Goal: Contribute content: Contribute content

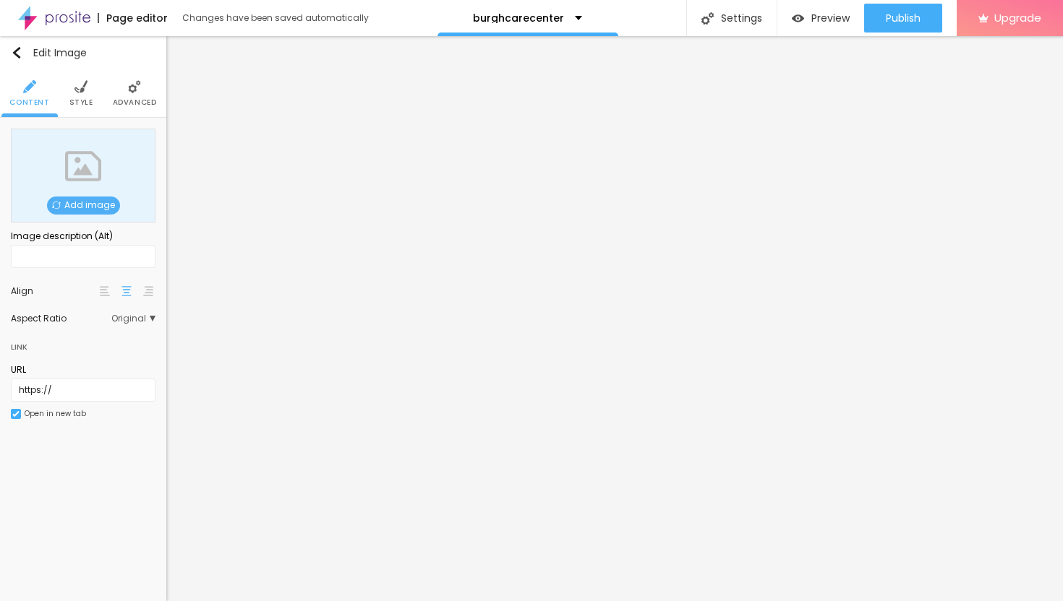
click at [88, 210] on span "Add image" at bounding box center [83, 206] width 73 height 18
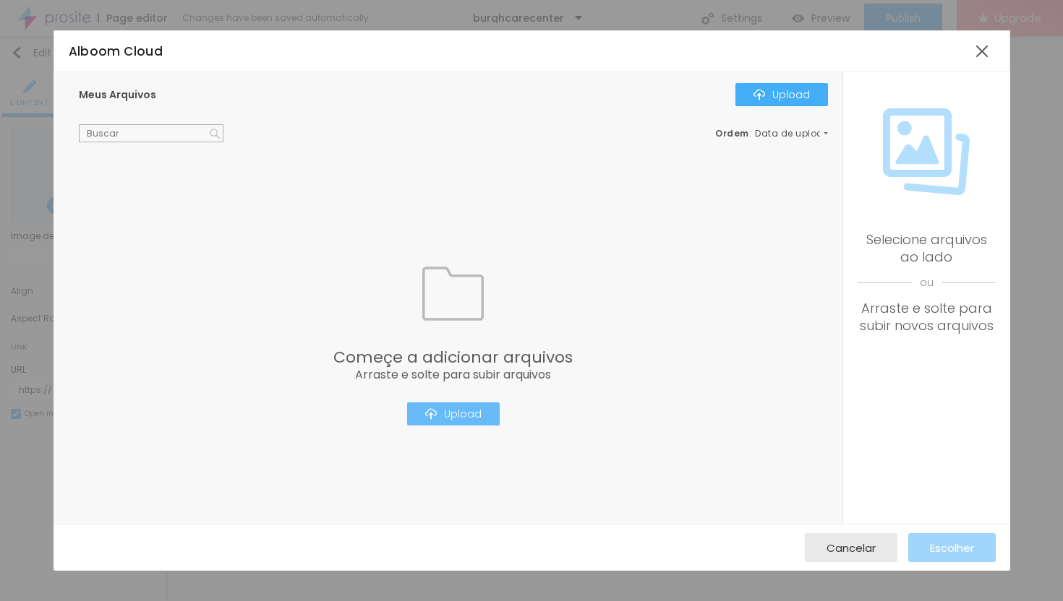
click at [459, 414] on div "Upload" at bounding box center [453, 414] width 56 height 12
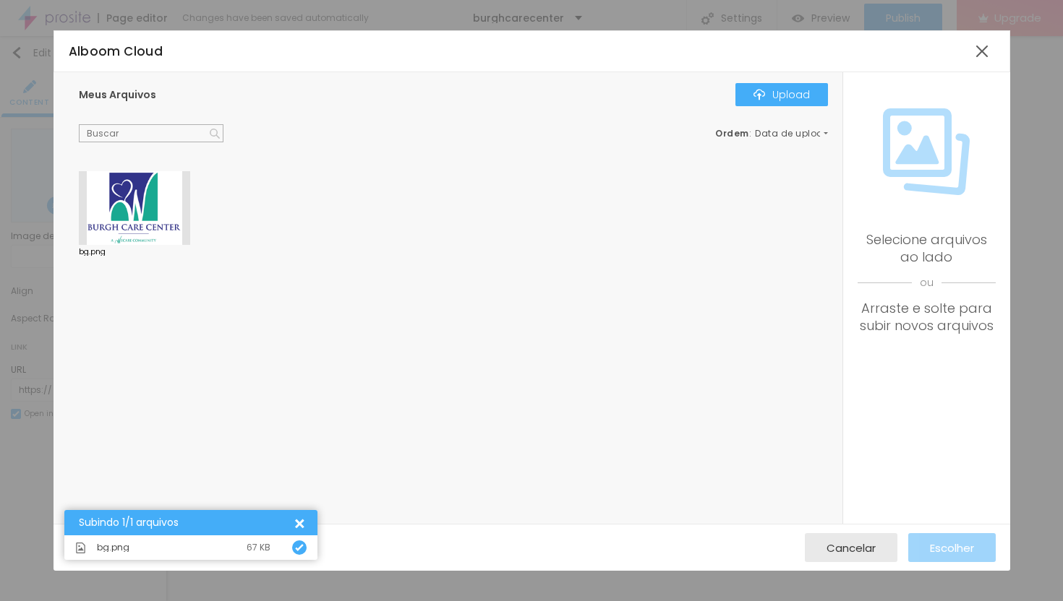
click at [144, 204] on div at bounding box center [134, 208] width 111 height 74
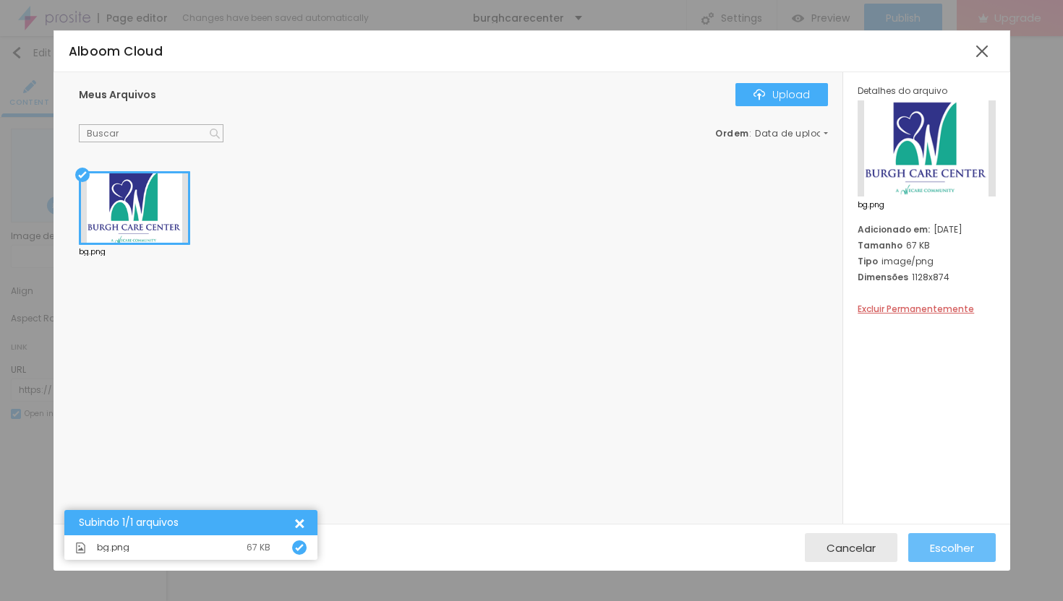
click at [967, 556] on div "Escolher" at bounding box center [952, 548] width 44 height 29
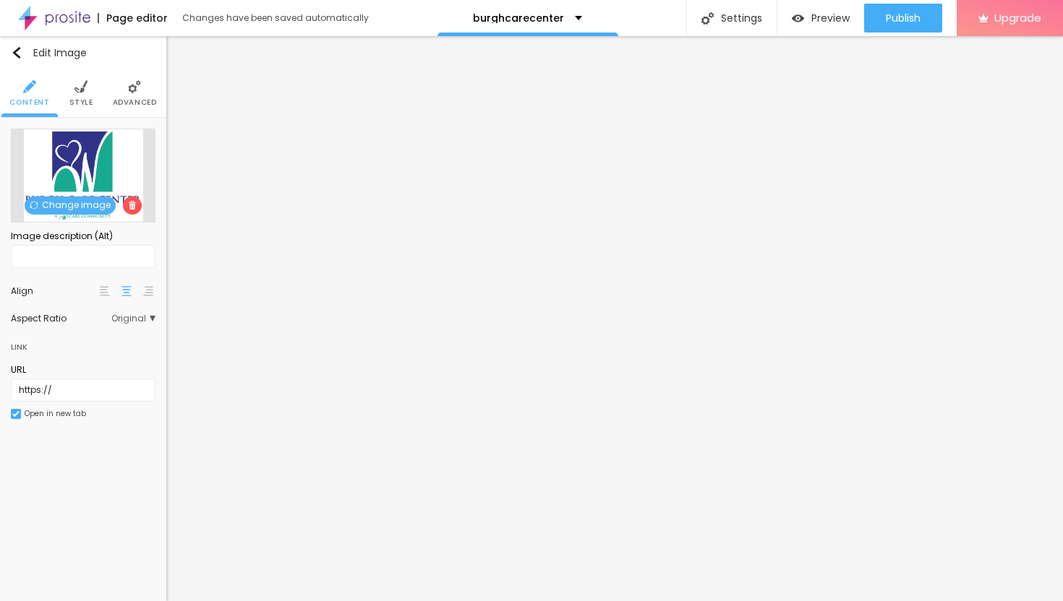
click at [84, 85] on img at bounding box center [80, 86] width 13 height 13
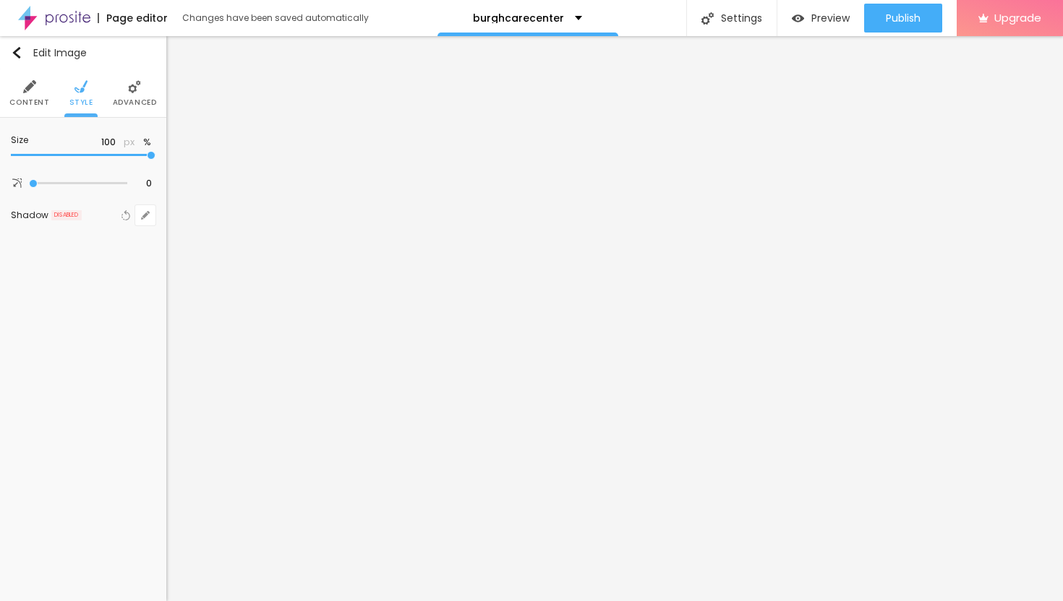
type input "35"
click at [53, 153] on input "range" at bounding box center [83, 155] width 145 height 7
type input "25"
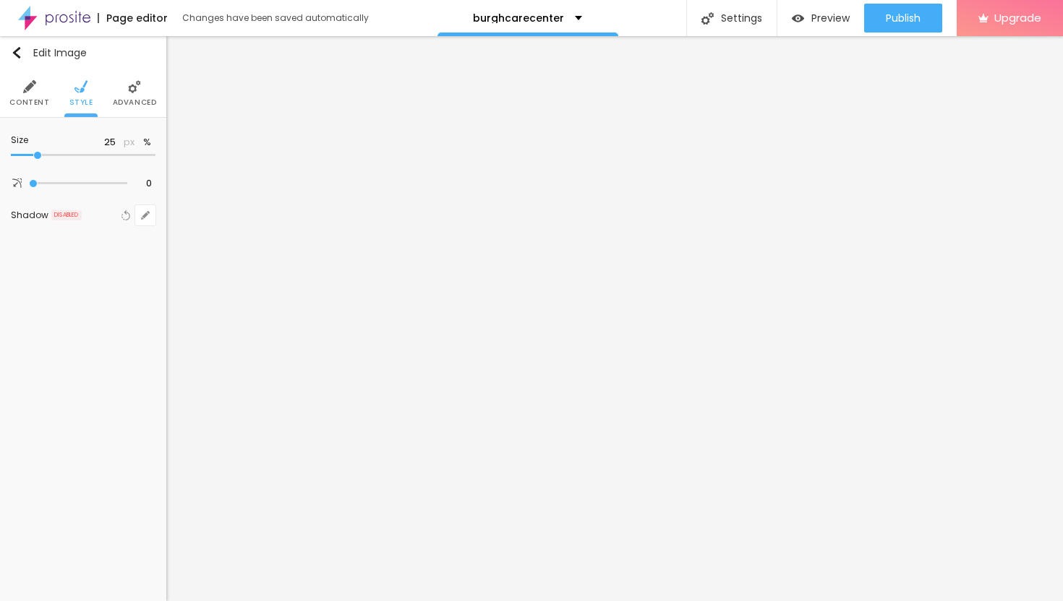
click at [35, 153] on input "range" at bounding box center [83, 155] width 145 height 7
type input "20"
click at [34, 155] on input "range" at bounding box center [83, 155] width 145 height 7
click at [38, 95] on li "Content" at bounding box center [29, 93] width 40 height 48
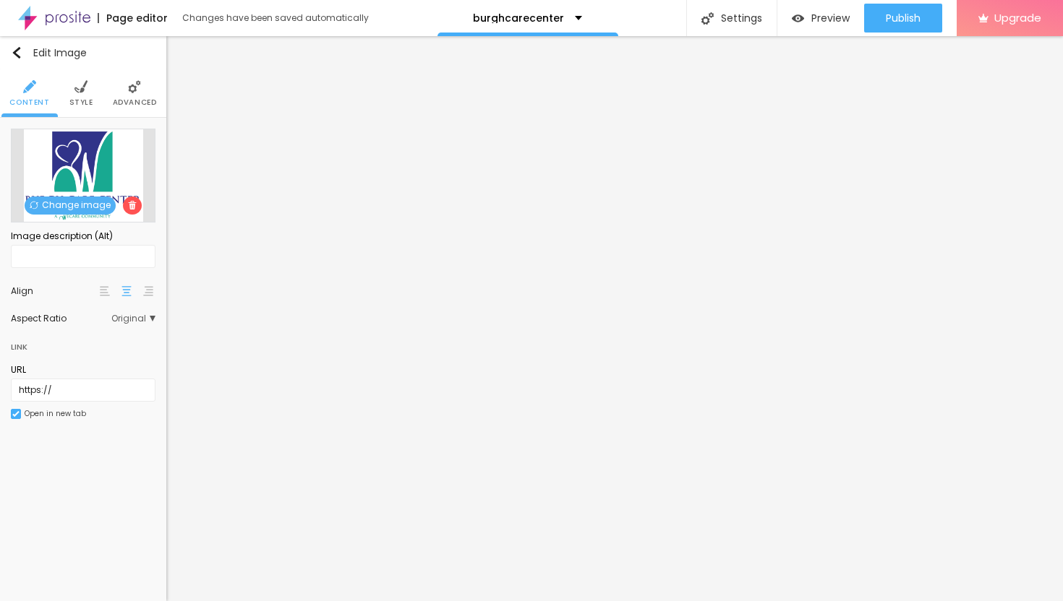
click at [83, 96] on li "Style" at bounding box center [81, 93] width 24 height 48
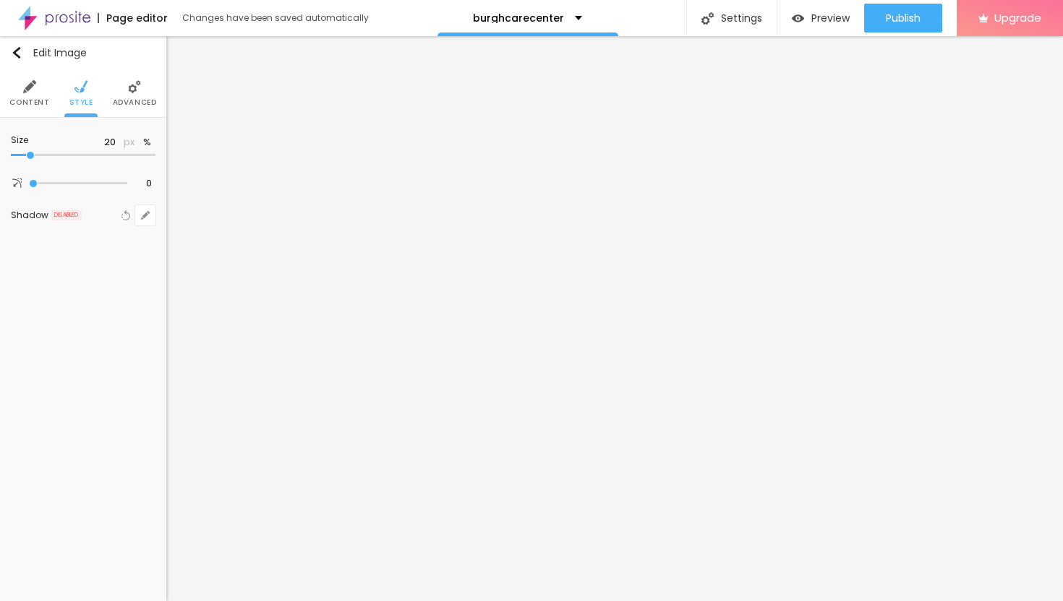
click at [135, 96] on li "Advanced" at bounding box center [135, 93] width 44 height 48
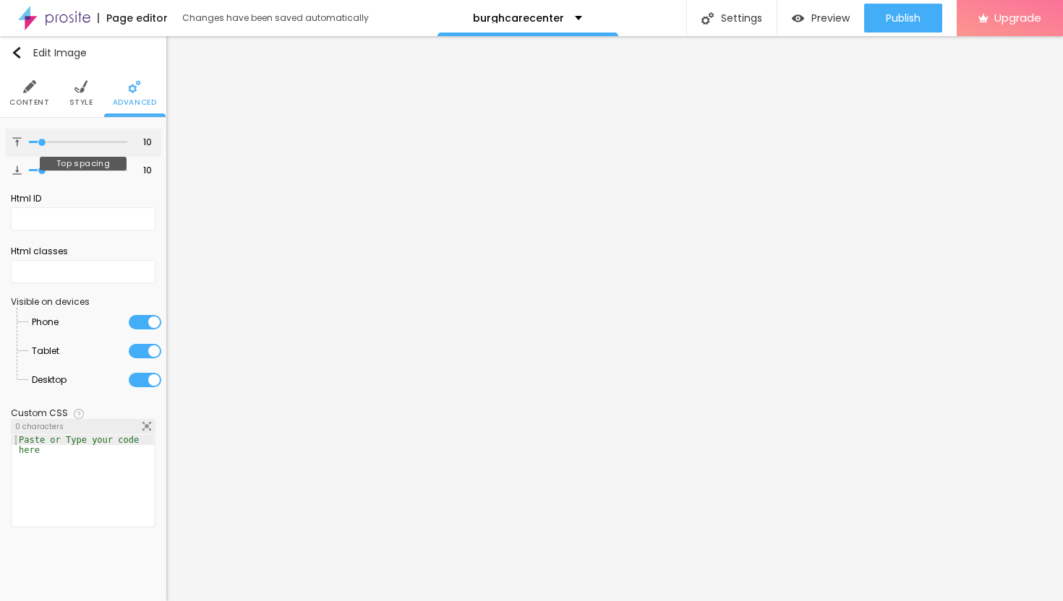
type input "12"
type input "13"
type input "14"
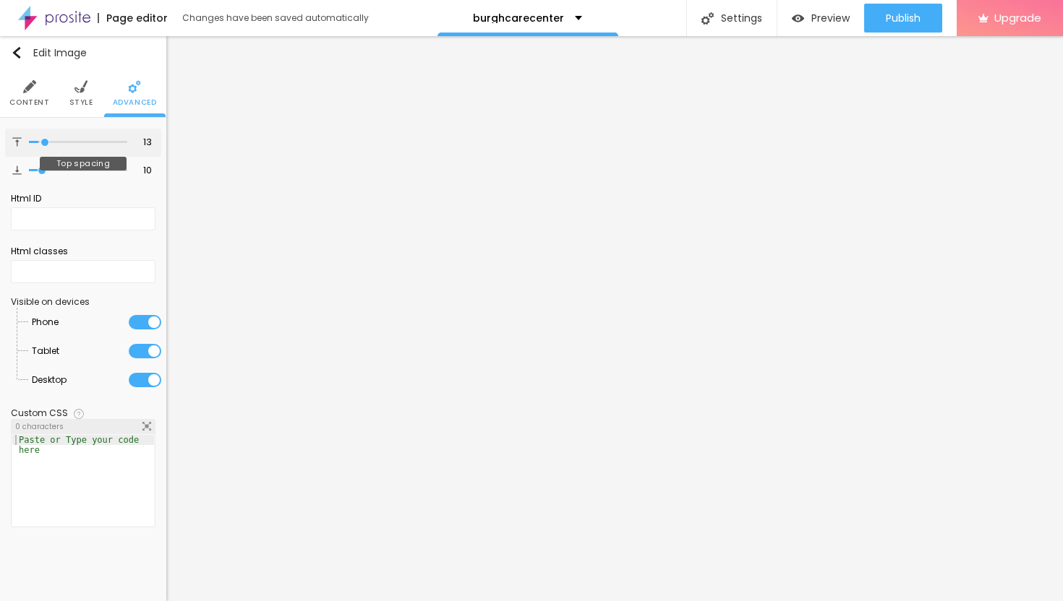
type input "14"
type input "15"
type input "16"
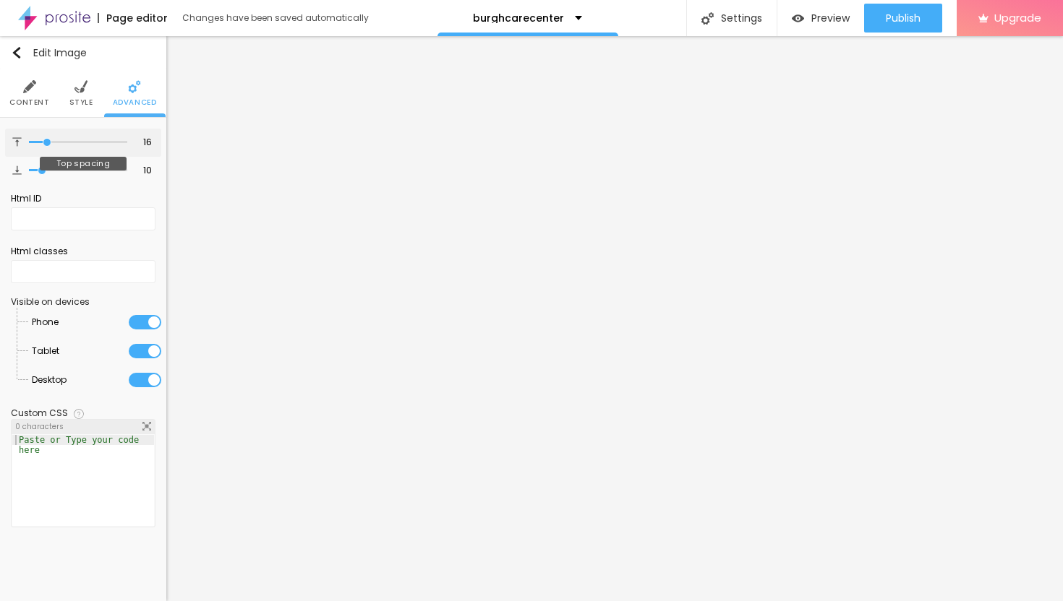
type input "17"
type input "18"
type input "19"
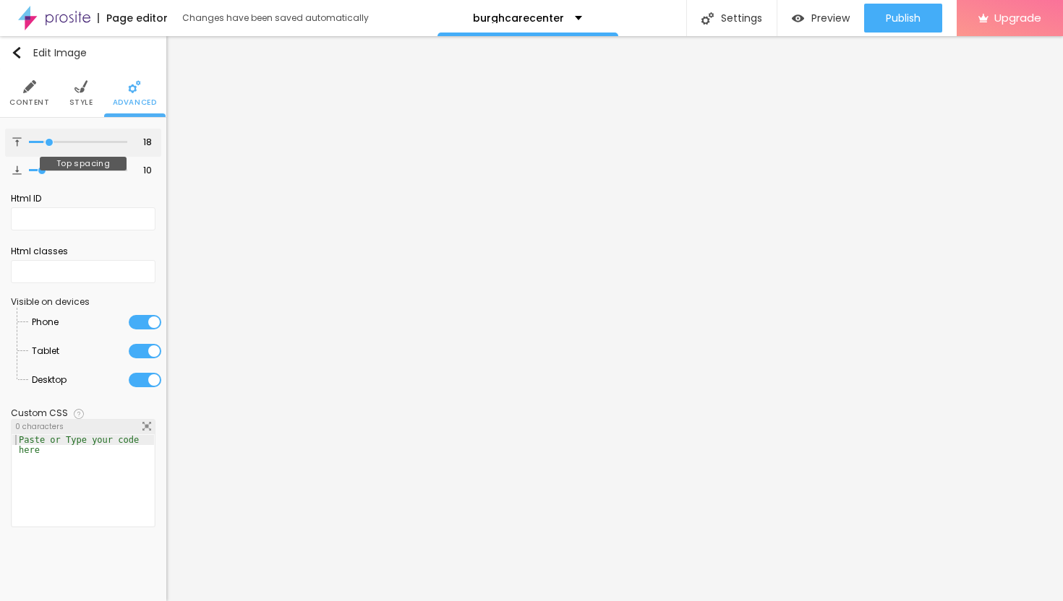
type input "19"
type input "20"
type input "21"
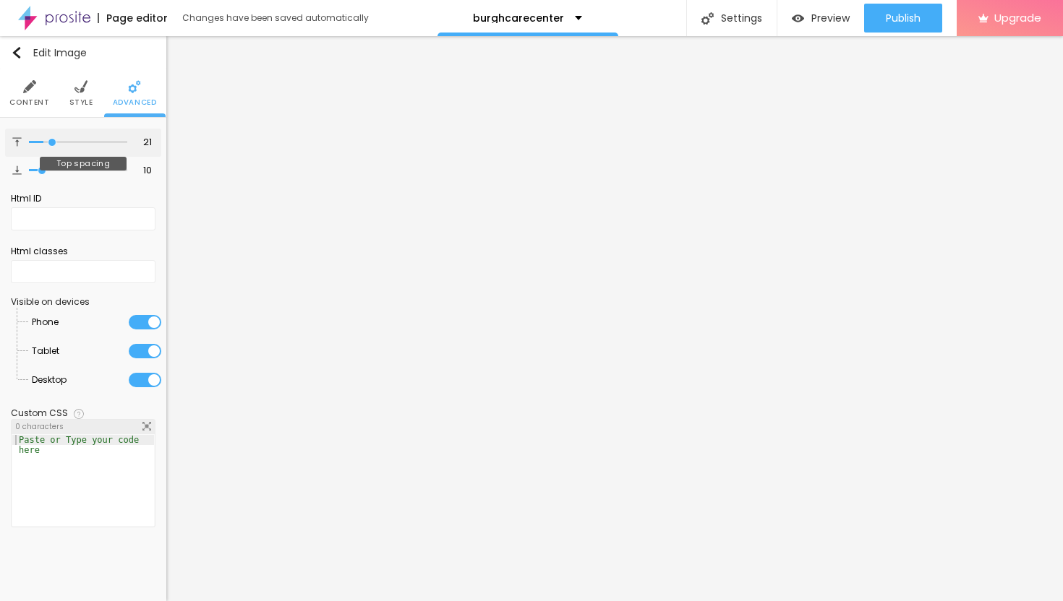
type input "22"
type input "23"
type input "24"
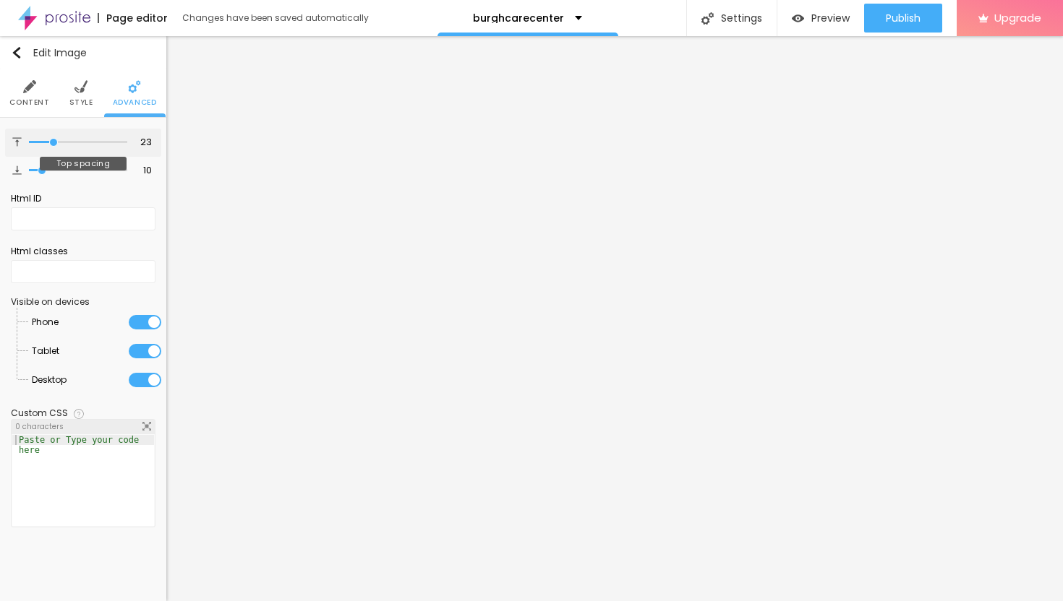
type input "24"
type input "25"
type input "26"
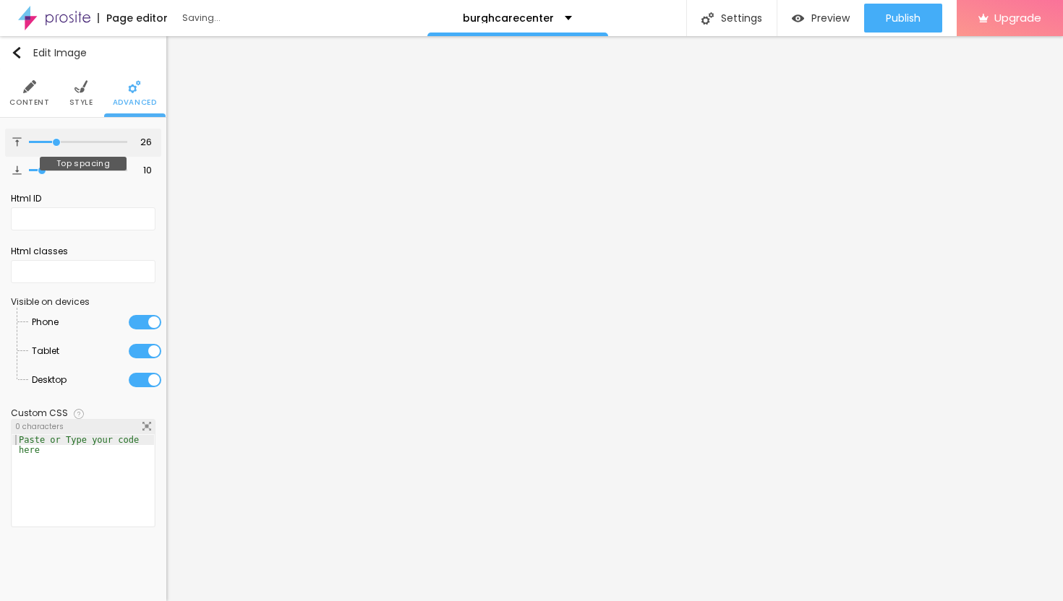
type input "27"
type input "28"
type input "29"
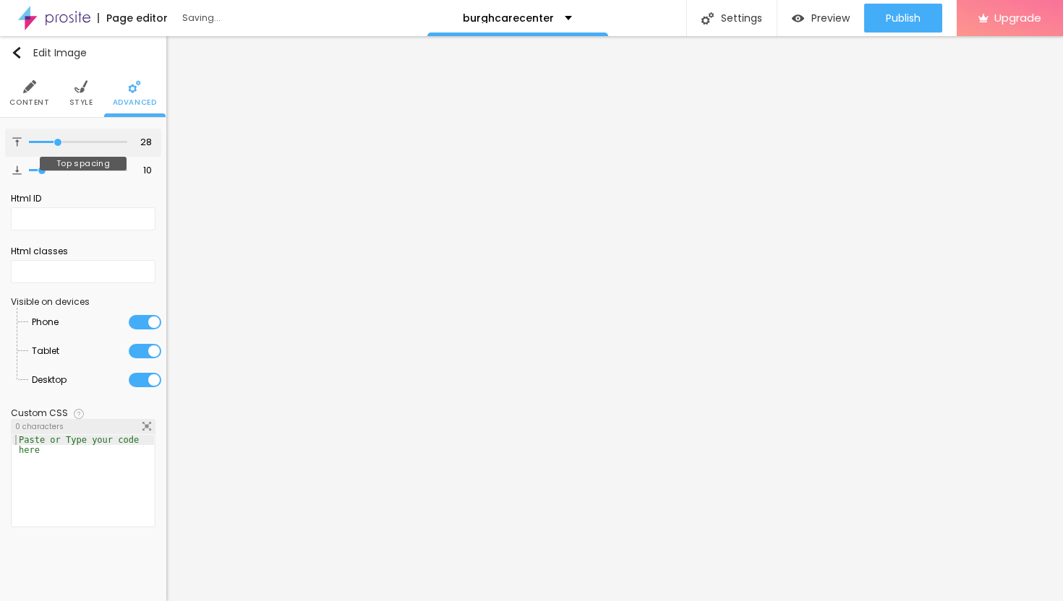
type input "29"
type input "30"
type input "31"
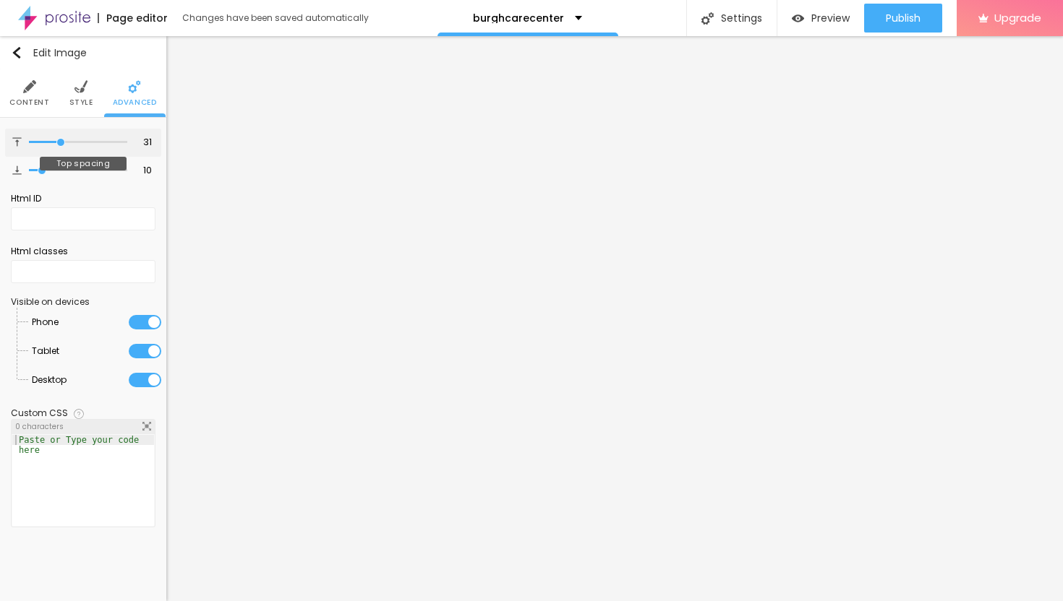
type input "32"
type input "33"
type input "34"
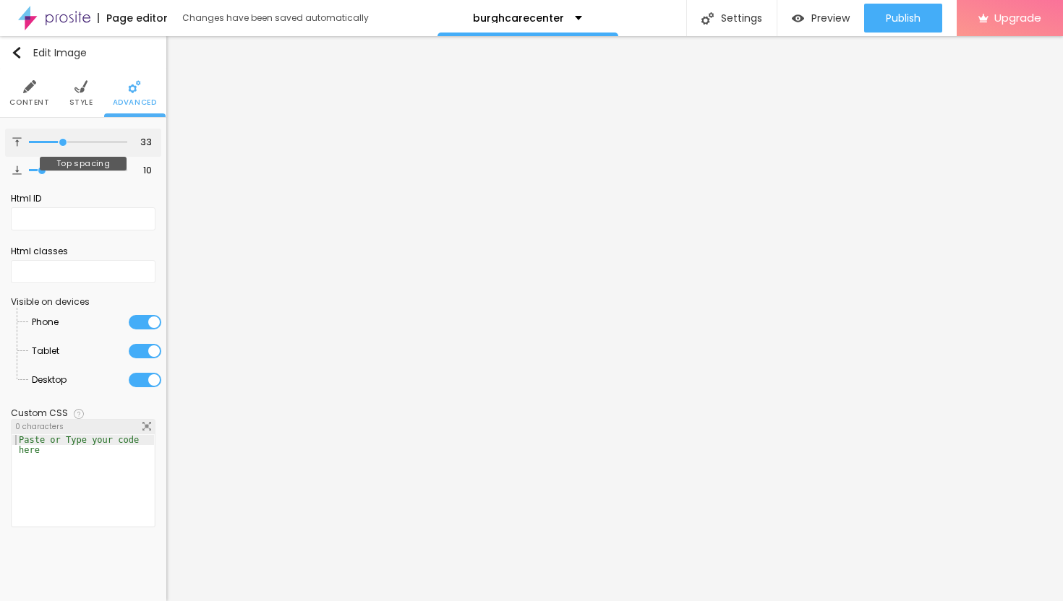
type input "34"
type input "35"
type input "36"
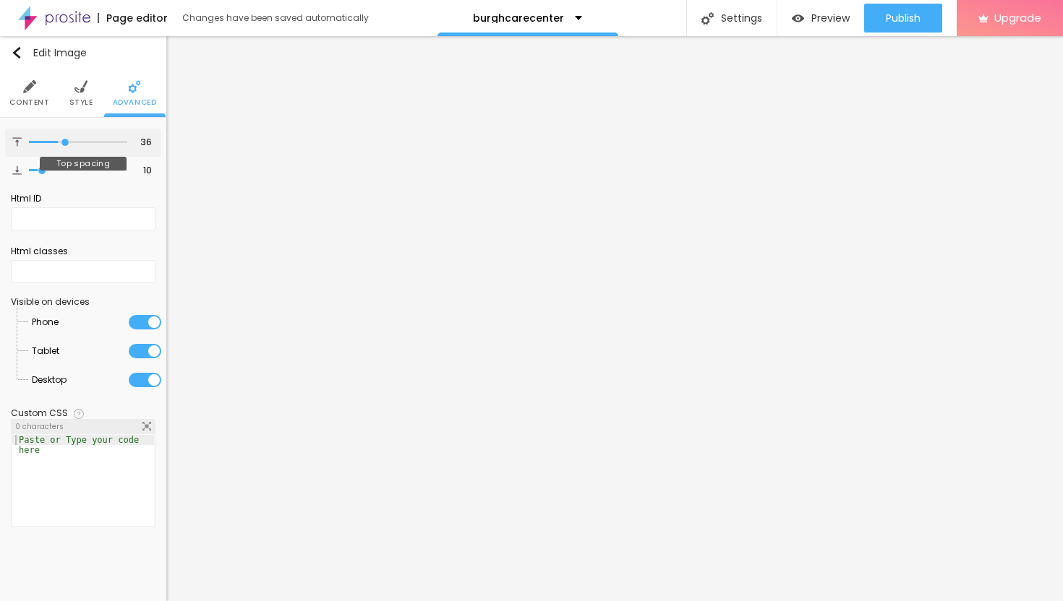
type input "37"
type input "38"
type input "39"
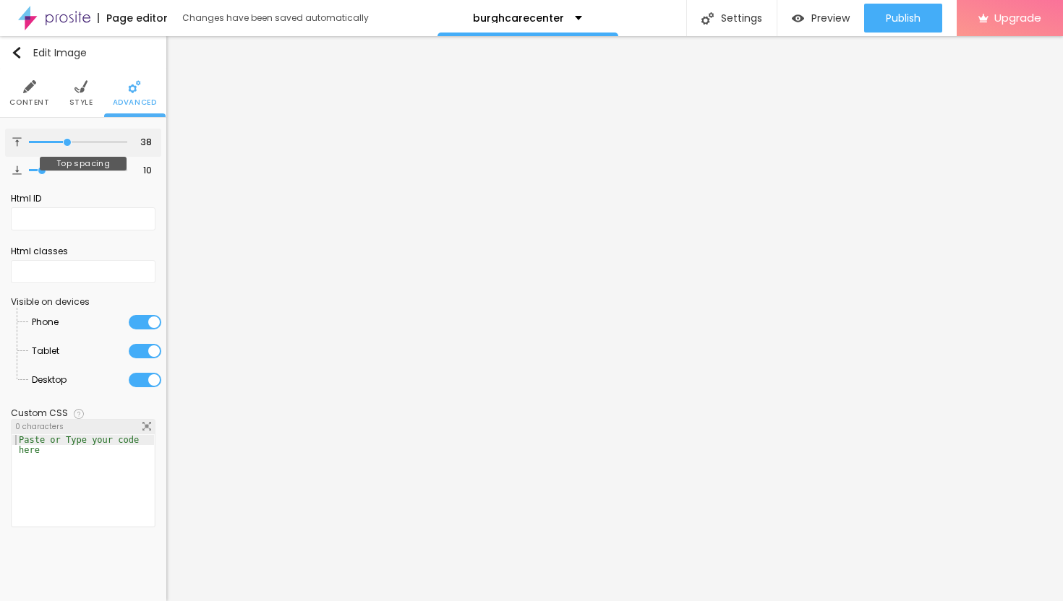
type input "39"
type input "40"
type input "41"
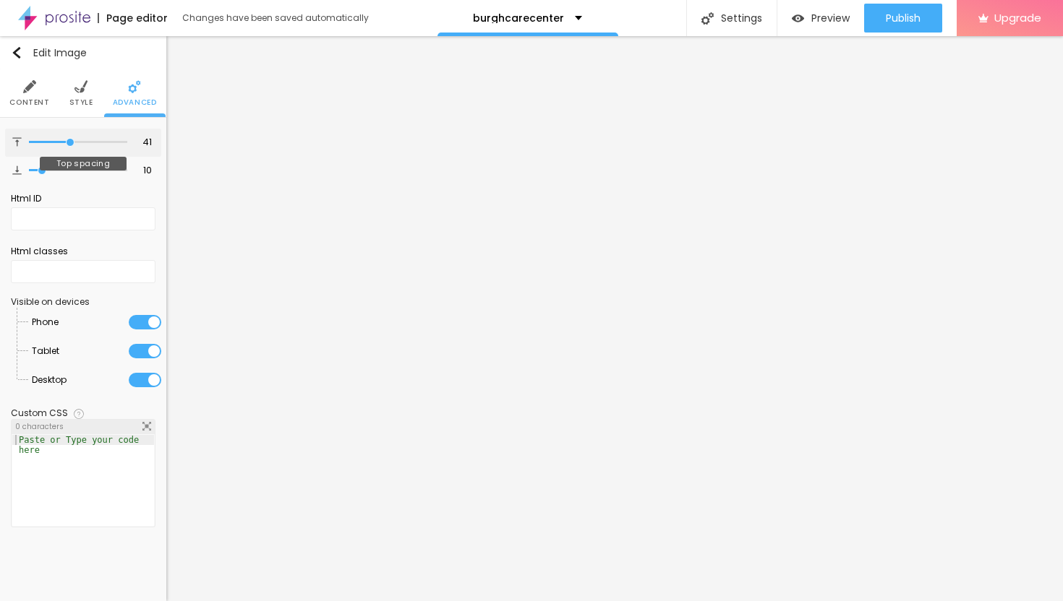
drag, startPoint x: 44, startPoint y: 139, endPoint x: 69, endPoint y: 154, distance: 29.5
type input "41"
click at [69, 146] on input "range" at bounding box center [78, 142] width 98 height 7
click at [17, 48] on img "button" at bounding box center [17, 53] width 12 height 12
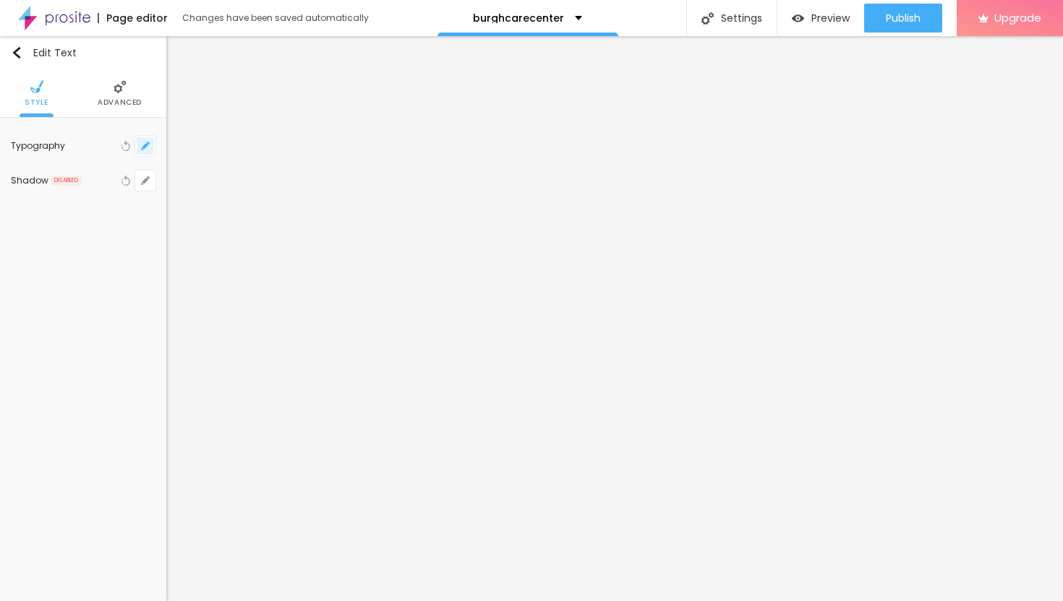
click at [148, 139] on button "button" at bounding box center [145, 146] width 20 height 20
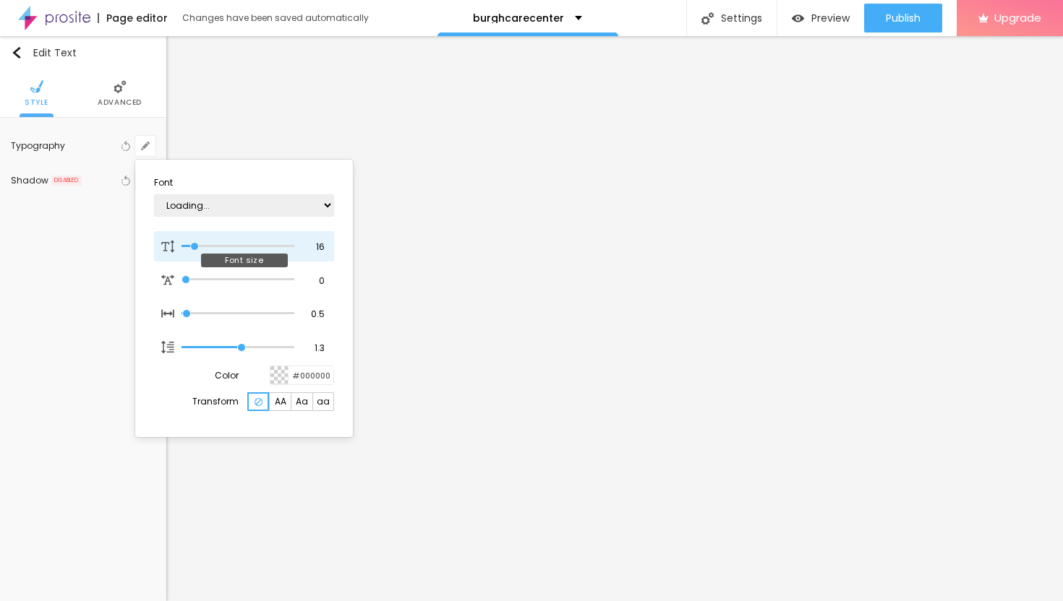
type input "1"
type input "19"
type input "1"
type input "21"
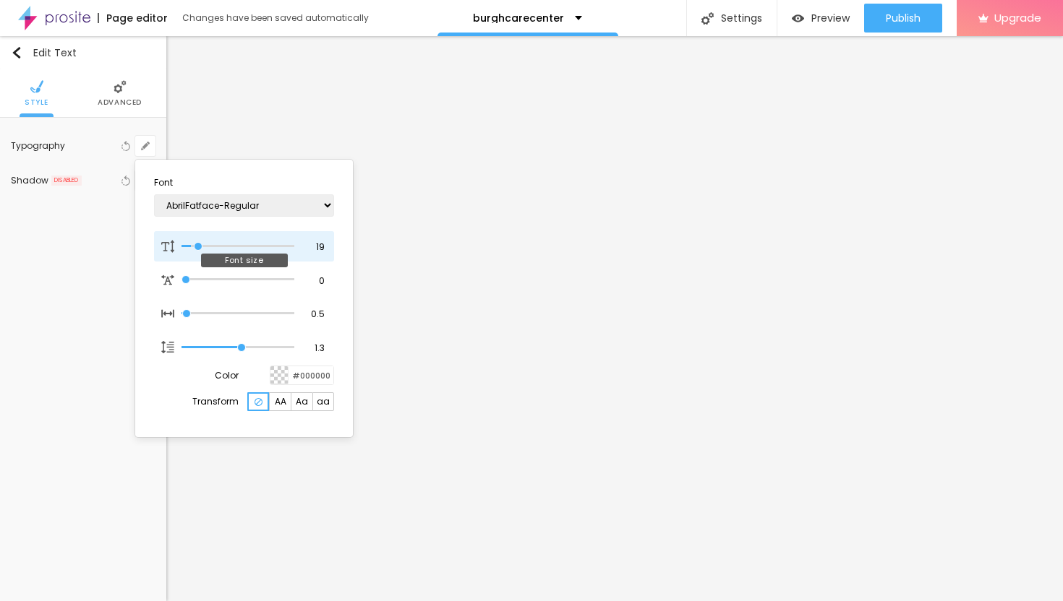
type input "21"
type input "1"
type input "24"
type input "1"
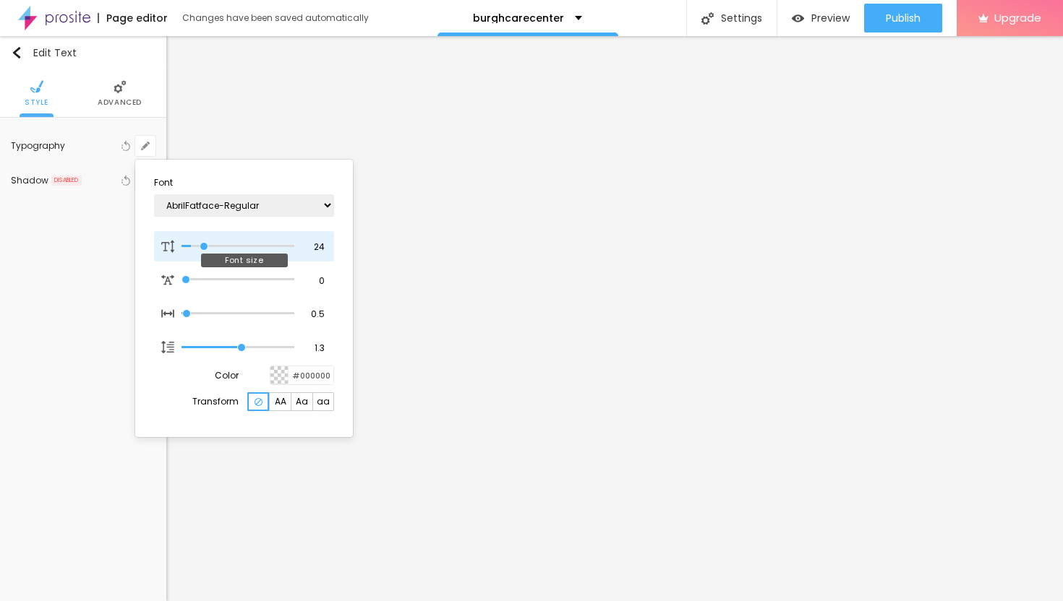
type input "26"
type input "1"
type input "31"
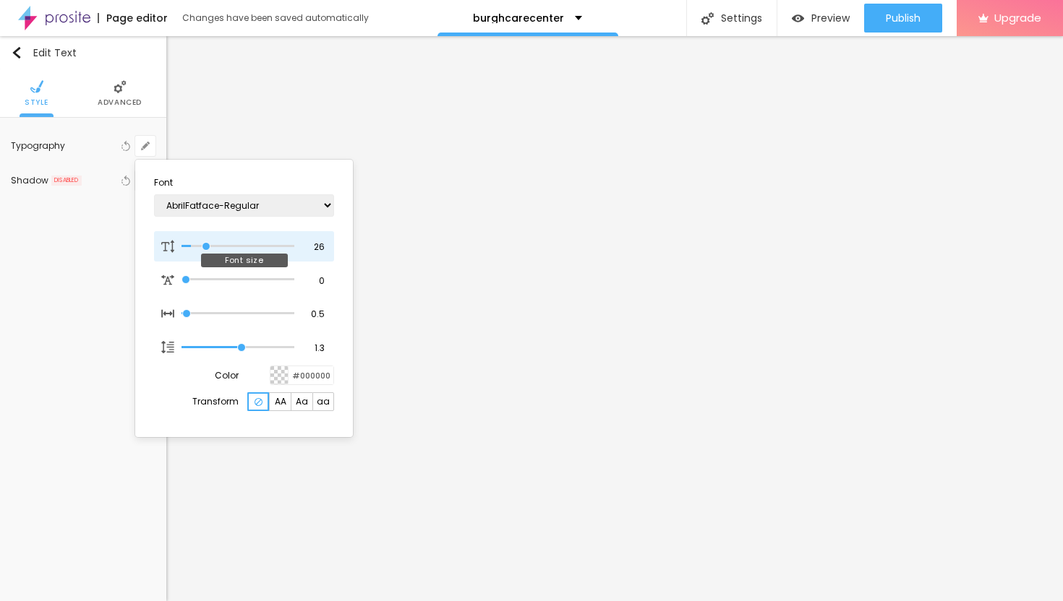
type input "1"
type input "32"
type input "1"
type input "33"
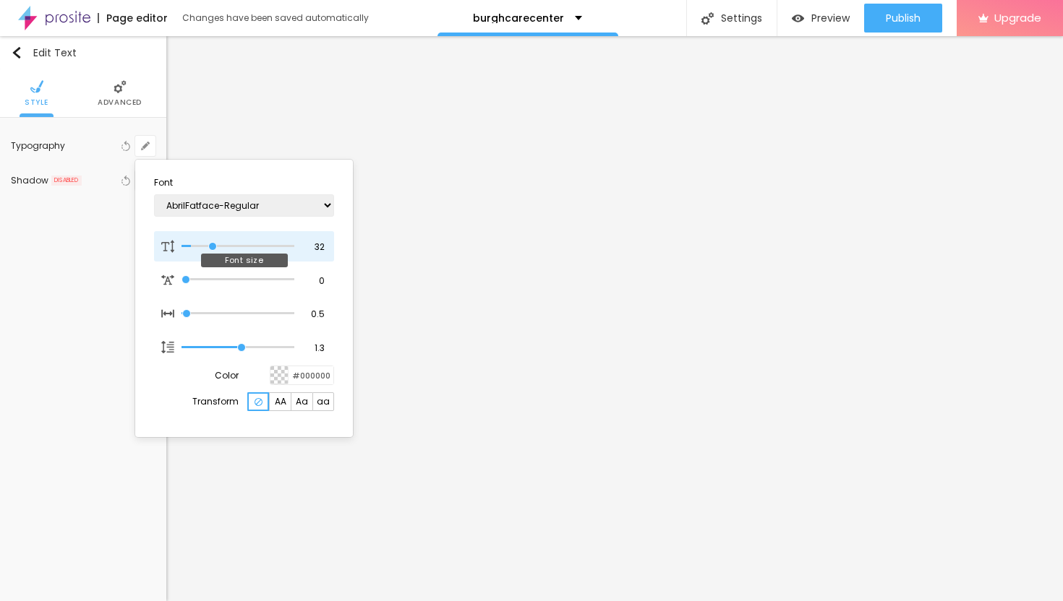
type input "33"
type input "1"
type input "34"
type input "1"
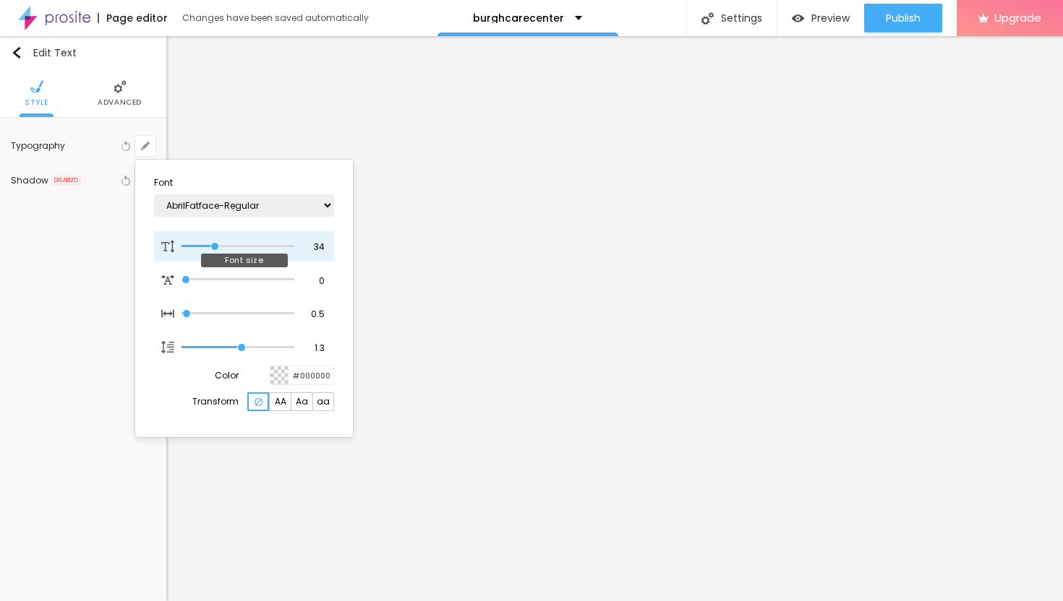
type input "33"
type input "1"
type input "32"
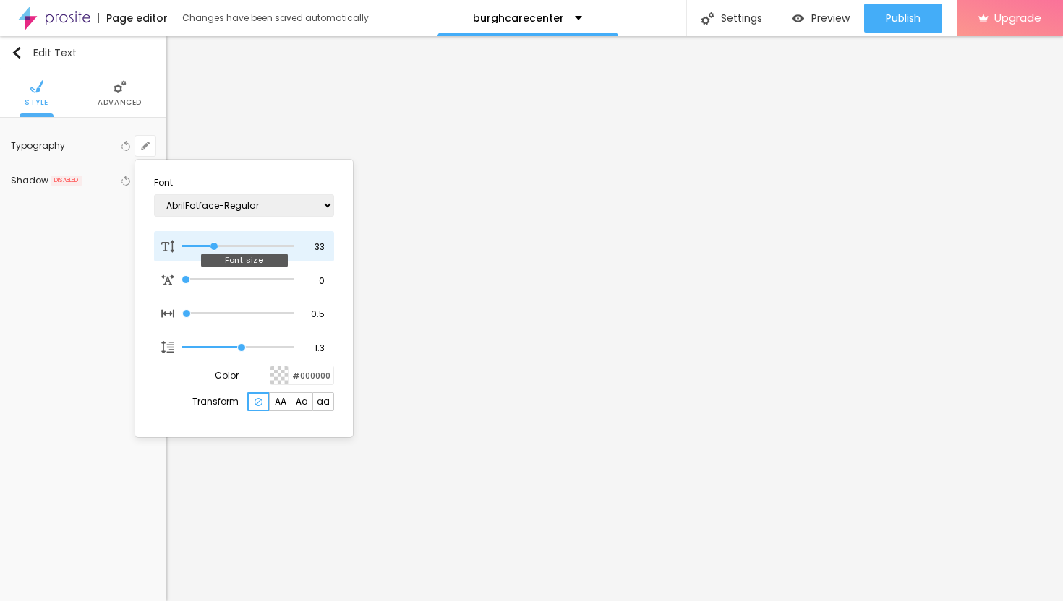
type input "1"
type input "31"
type input "1"
type input "30"
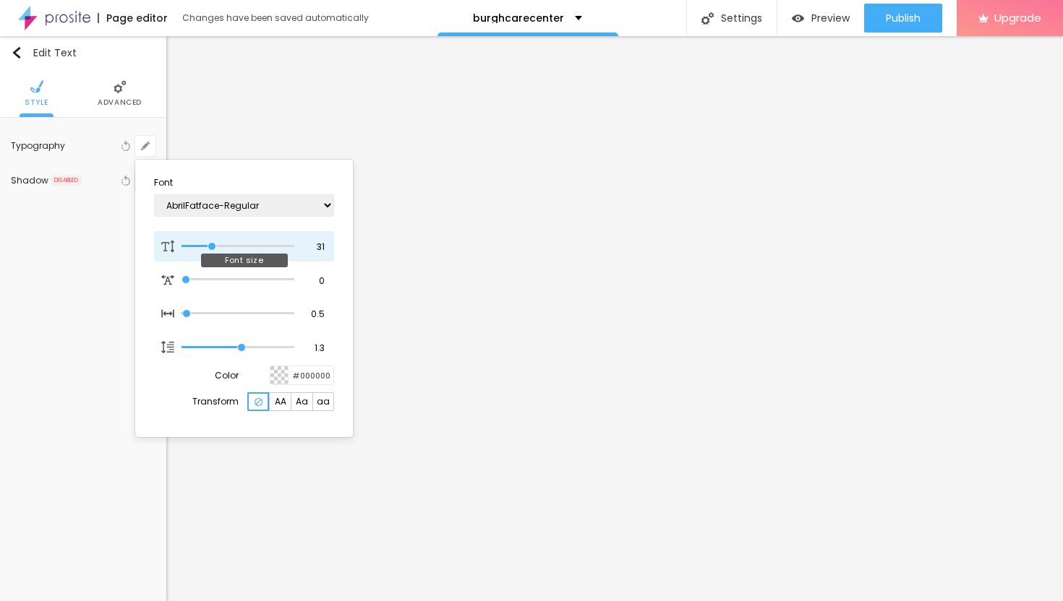
type input "30"
type input "1"
type input "29"
type input "1"
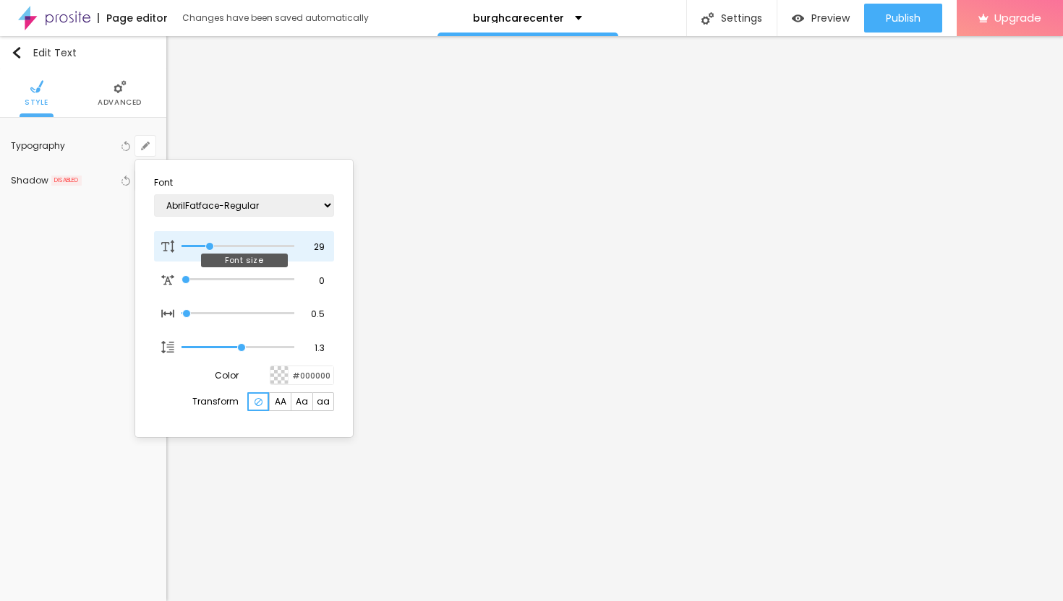
drag, startPoint x: 194, startPoint y: 245, endPoint x: 210, endPoint y: 247, distance: 15.3
type input "29"
click at [210, 247] on input "range" at bounding box center [237, 246] width 113 height 7
click at [629, 455] on div at bounding box center [531, 300] width 1063 height 601
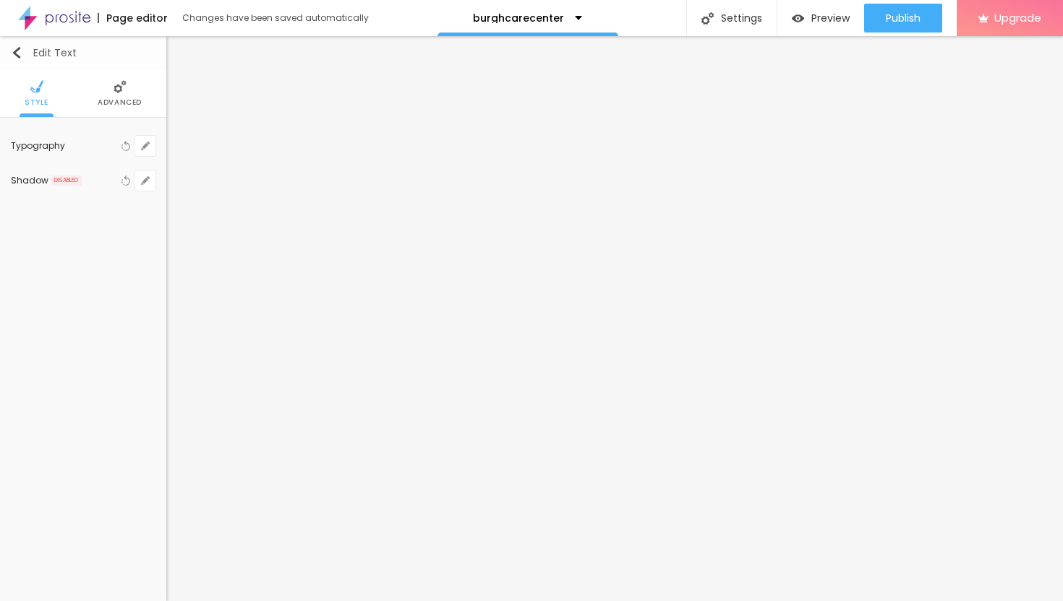
click at [15, 54] on img "button" at bounding box center [17, 53] width 12 height 12
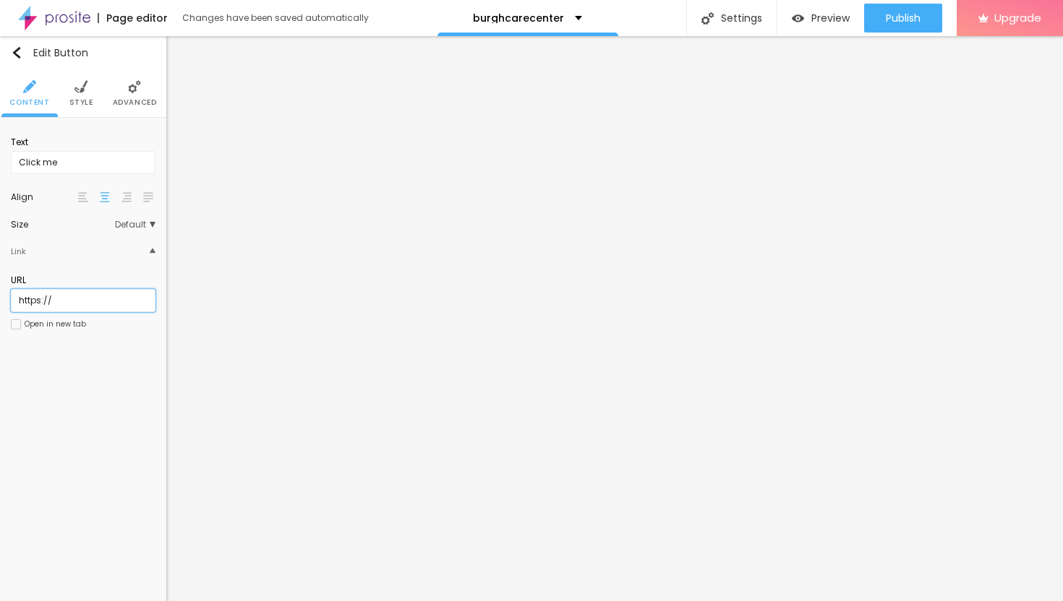
drag, startPoint x: 82, startPoint y: 298, endPoint x: 0, endPoint y: 280, distance: 83.5
click at [0, 282] on div "Text Click me Align Size Default Small Default Big Link URL https:// Open in ne…" at bounding box center [83, 238] width 166 height 240
drag, startPoint x: 84, startPoint y: 160, endPoint x: 0, endPoint y: 150, distance: 84.4
click at [0, 153] on div "Text Click me Align Size Default Small Default Big Link URL Open in new tab" at bounding box center [83, 238] width 166 height 240
paste input "→ VIEW DOCUMENT HERE"
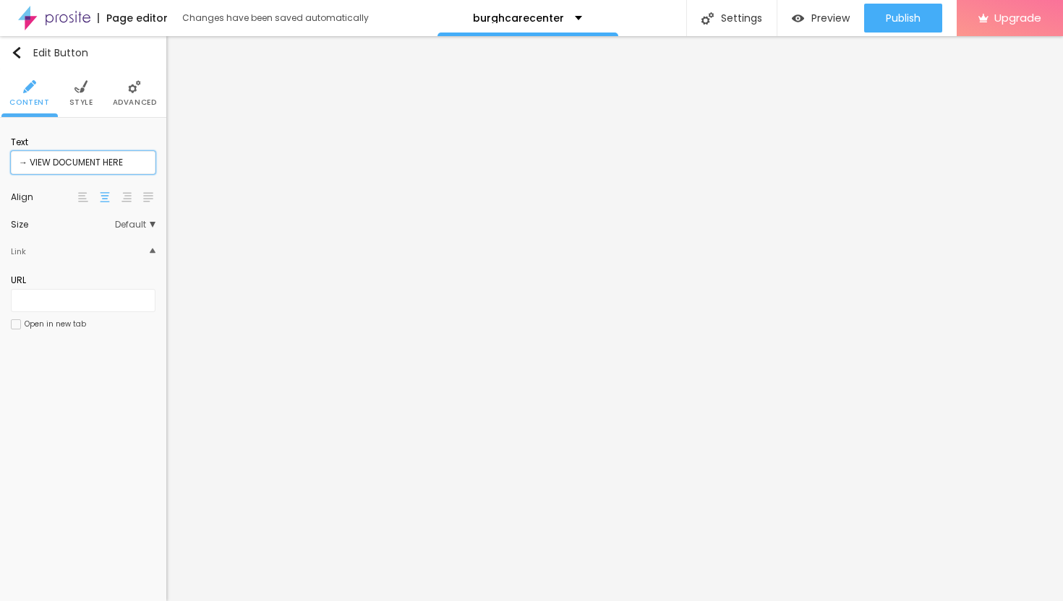
type input "→ VIEW DOCUMENT HERE"
click at [69, 306] on input "text" at bounding box center [83, 300] width 145 height 23
paste input "[URL][DOMAIN_NAME]"
type input "[URL][DOMAIN_NAME]"
click at [19, 324] on div at bounding box center [16, 325] width 10 height 10
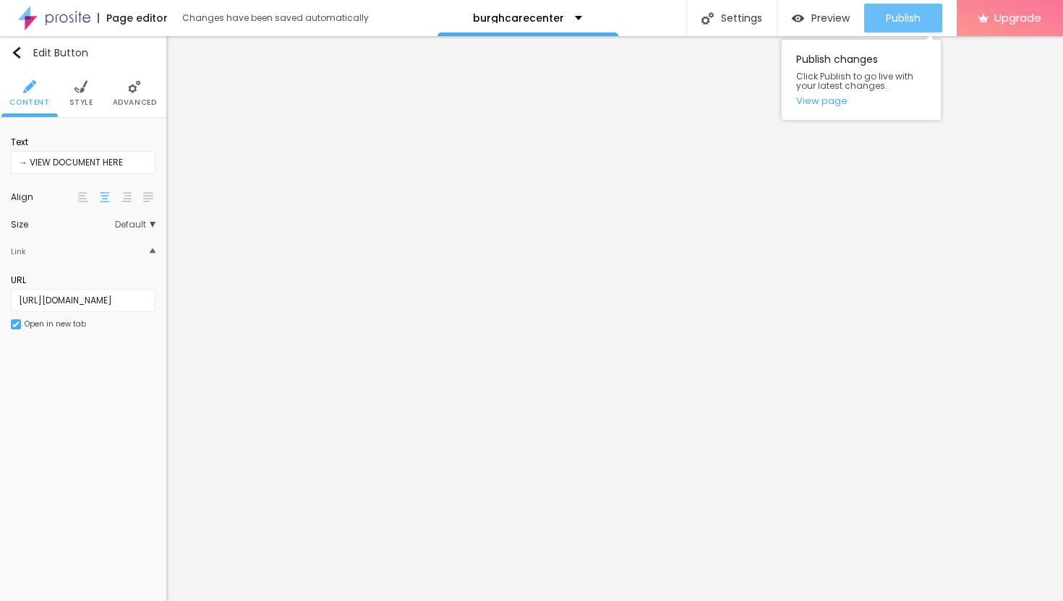
click at [914, 17] on span "Publish" at bounding box center [903, 18] width 35 height 12
